Goal: Task Accomplishment & Management: Use online tool/utility

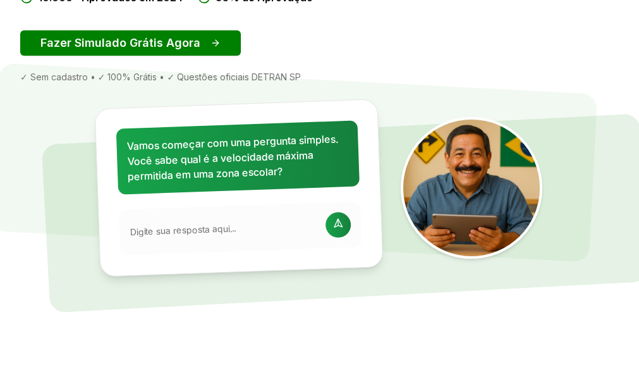
scroll to position [278, 0]
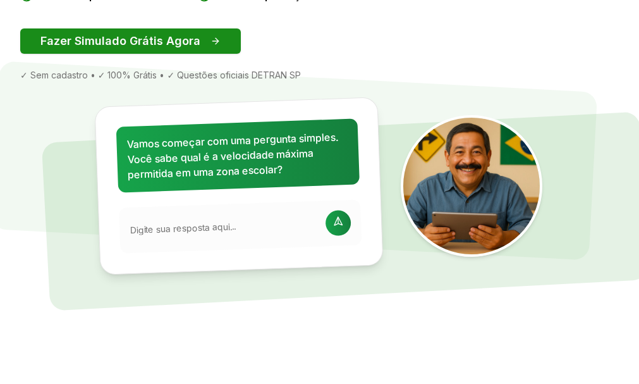
drag, startPoint x: 0, startPoint y: 0, endPoint x: 125, endPoint y: 230, distance: 261.8
click at [125, 54] on button "Fazer Simulado Grátis Agora" at bounding box center [130, 40] width 221 height 25
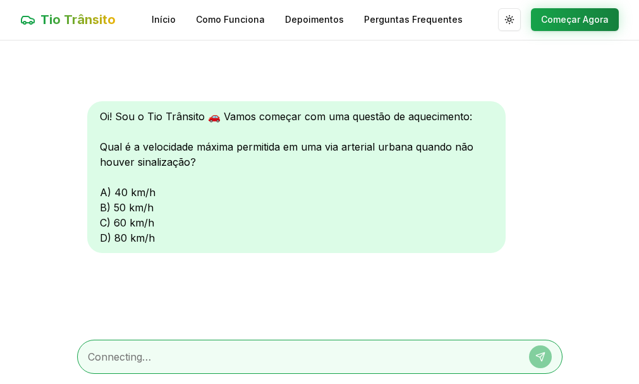
scroll to position [1, 0]
click at [104, 192] on div "Oi! Sou o Tio Trânsito 🚗 Vamos começar com uma questão de aquecimento: Qual é a…" at bounding box center [296, 177] width 419 height 152
click at [156, 189] on div "Oi! Sou o Tio Trânsito 🚗 Vamos começar com uma questão de aquecimento: Qual é a…" at bounding box center [296, 177] width 419 height 152
click at [121, 190] on div "Oi! Sou o Tio Trânsito 🚗 Vamos começar com uma questão de aquecimento: Qual é a…" at bounding box center [296, 177] width 419 height 152
click at [571, 13] on button "Começar Agora" at bounding box center [575, 19] width 88 height 23
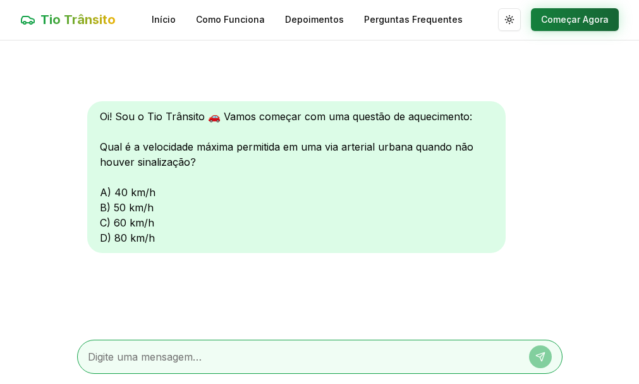
scroll to position [0, 0]
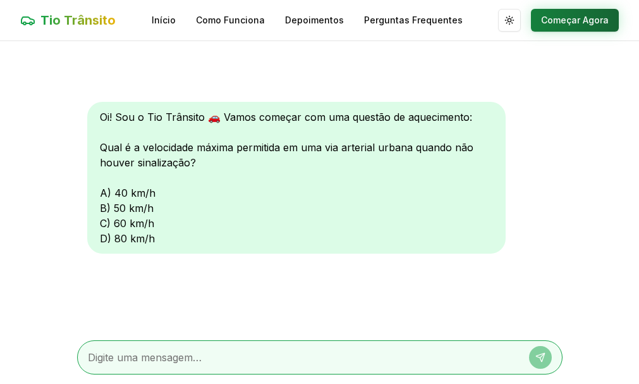
click at [571, 13] on button "Começar Agora" at bounding box center [575, 20] width 88 height 23
click at [526, 344] on div at bounding box center [320, 357] width 486 height 34
click at [299, 352] on textarea at bounding box center [302, 357] width 429 height 15
click at [299, 355] on textarea at bounding box center [302, 357] width 429 height 15
click at [163, 18] on link "Início" at bounding box center [164, 20] width 24 height 13
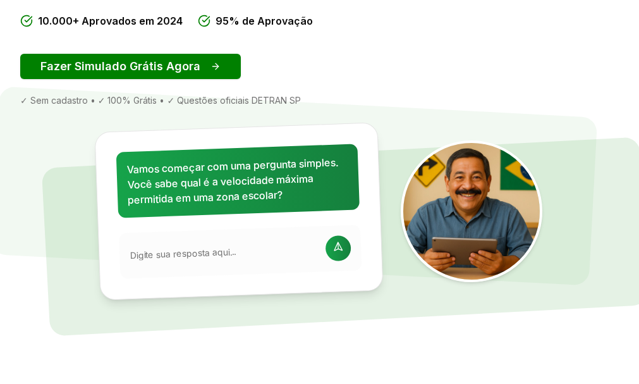
scroll to position [278, 0]
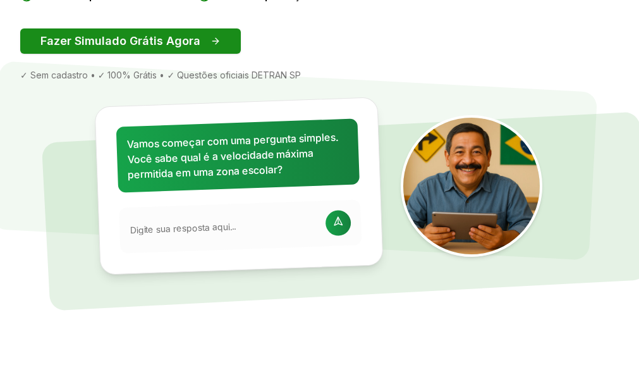
click at [153, 54] on button "Fazer Simulado Grátis Agora" at bounding box center [130, 40] width 221 height 25
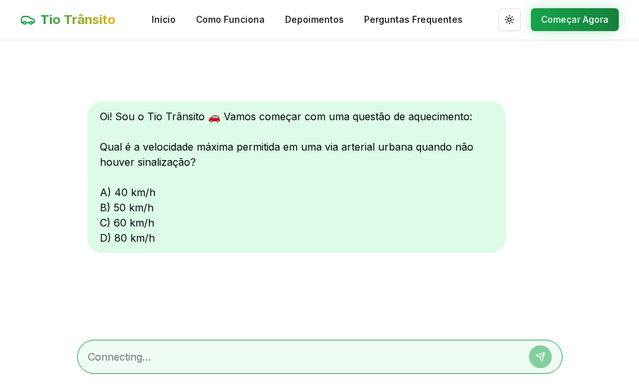
scroll to position [1, 0]
click at [159, 204] on div "Oi! Sou o Tio Trânsito 🚗 Vamos começar com uma questão de aquecimento: Qual é a…" at bounding box center [296, 177] width 419 height 152
click at [158, 188] on div "Oi! Sou o Tio Trânsito 🚗 Vamos começar com uma questão de aquecimento: Qual é a…" at bounding box center [296, 177] width 419 height 152
click at [104, 192] on div "Oi! Sou o Tio Trânsito 🚗 Vamos começar com uma questão de aquecimento: Qual é a…" at bounding box center [296, 177] width 419 height 152
click at [574, 14] on button "Começar Agora" at bounding box center [575, 19] width 88 height 23
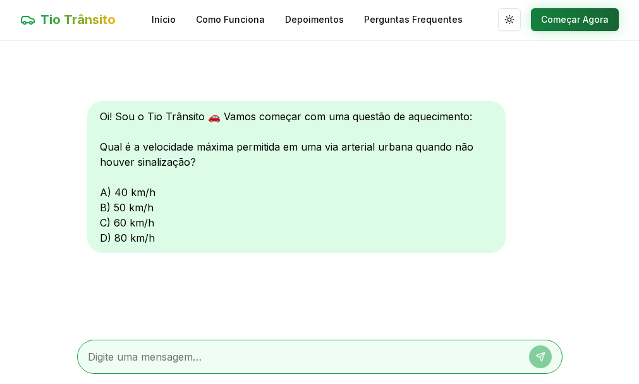
scroll to position [0, 0]
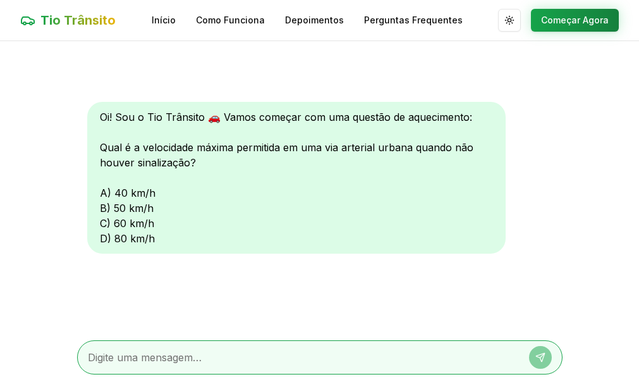
click at [190, 348] on div at bounding box center [320, 357] width 486 height 34
click at [605, 249] on main "Oi! Sou o Tio Trânsito 🚗 Vamos começar com uma questão de aquecimento: Qual é a…" at bounding box center [319, 212] width 639 height 343
